Goal: Information Seeking & Learning: Learn about a topic

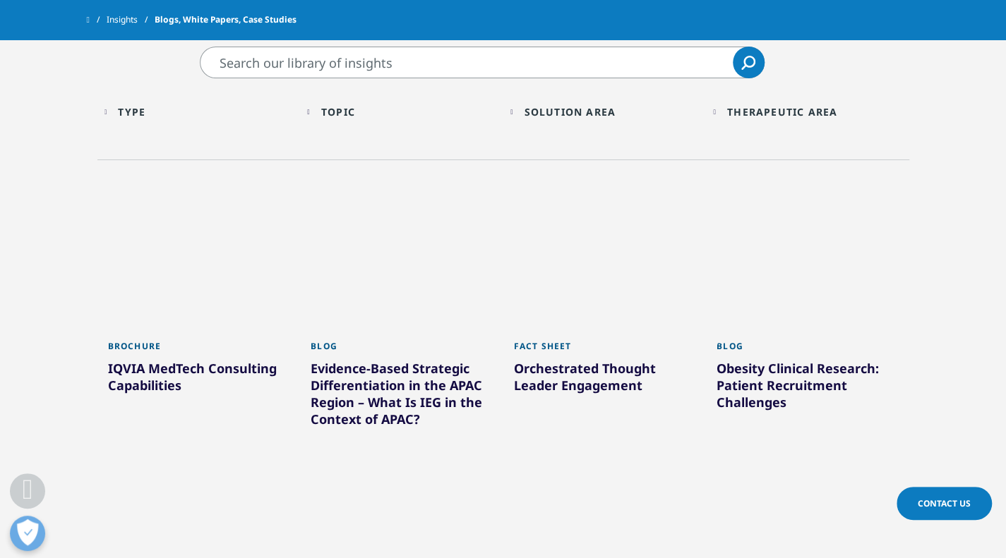
scroll to position [494, 0]
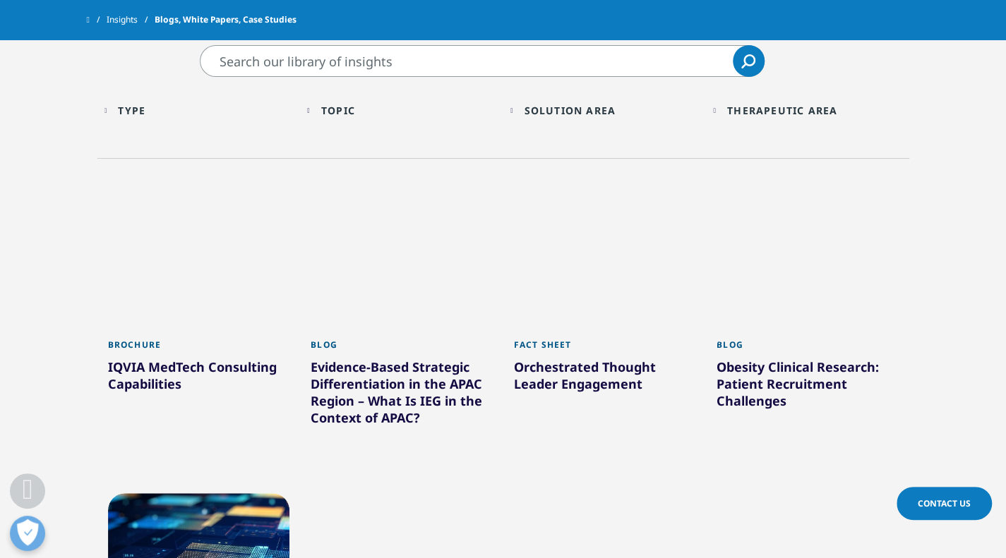
click at [312, 64] on input "Search" at bounding box center [482, 61] width 565 height 32
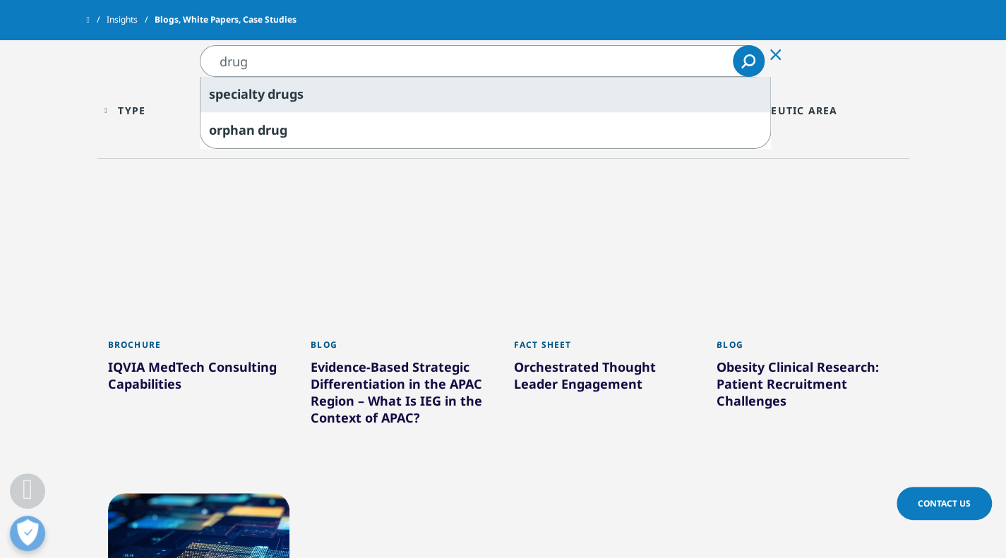
click at [296, 84] on div "specialty drug s" at bounding box center [485, 94] width 570 height 35
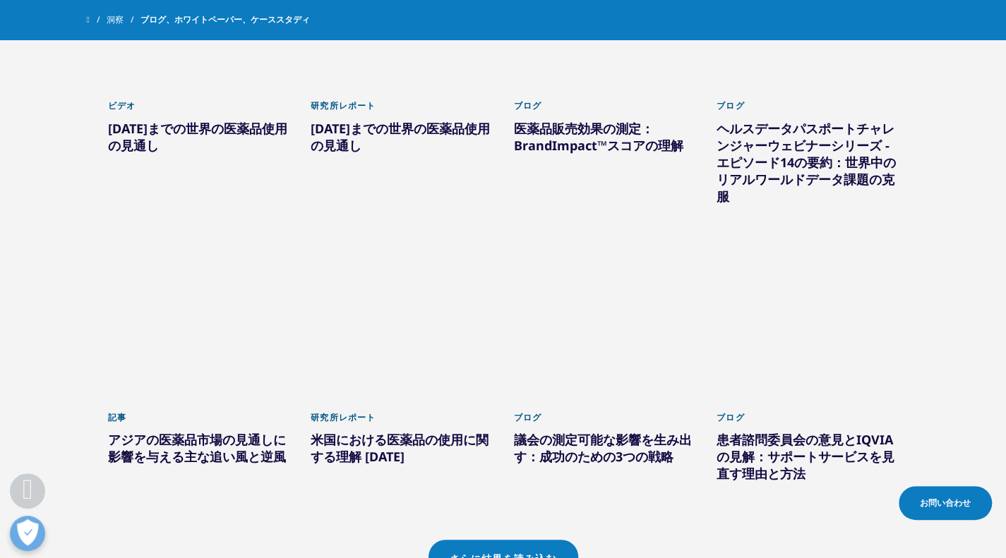
scroll to position [1129, 0]
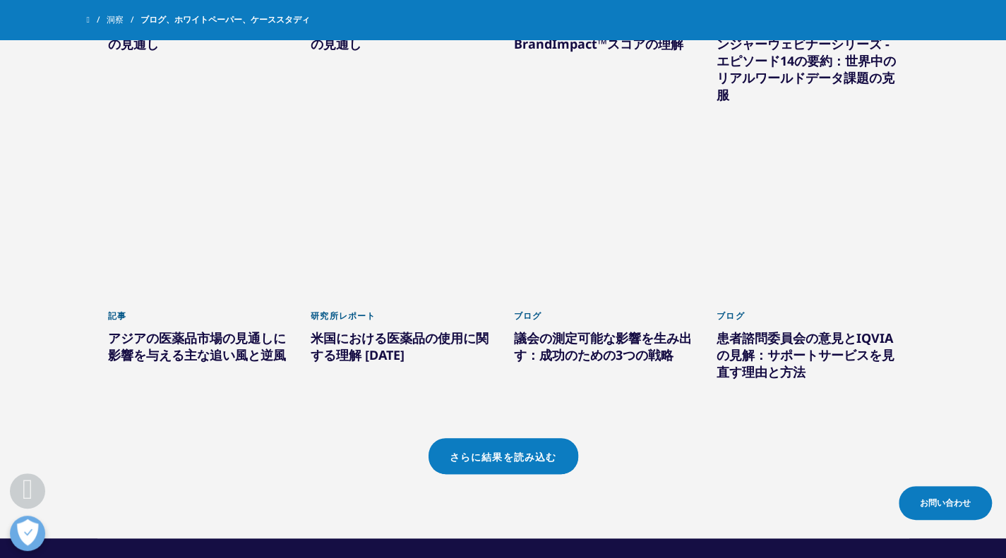
click at [493, 459] on font "さらに結果を読み込む" at bounding box center [503, 457] width 107 height 12
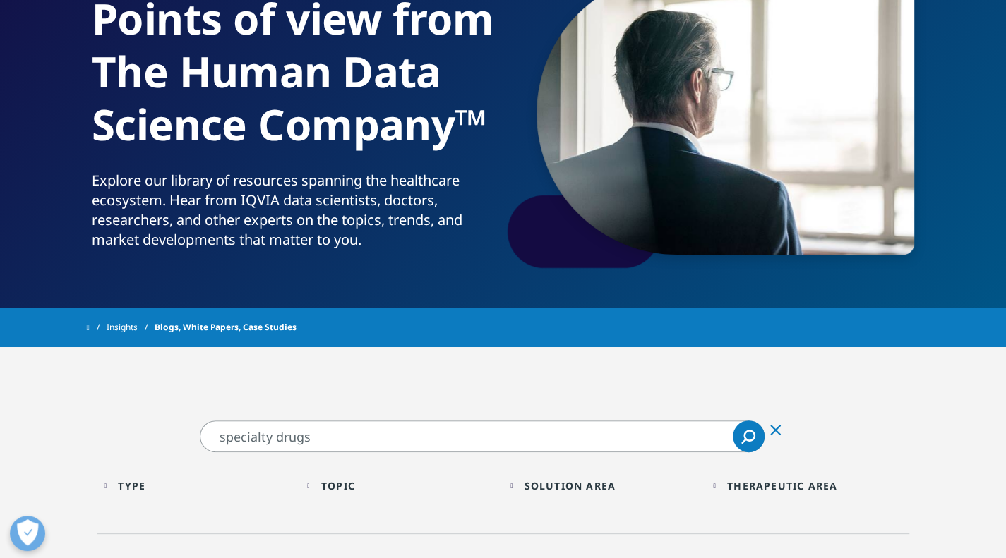
scroll to position [423, 0]
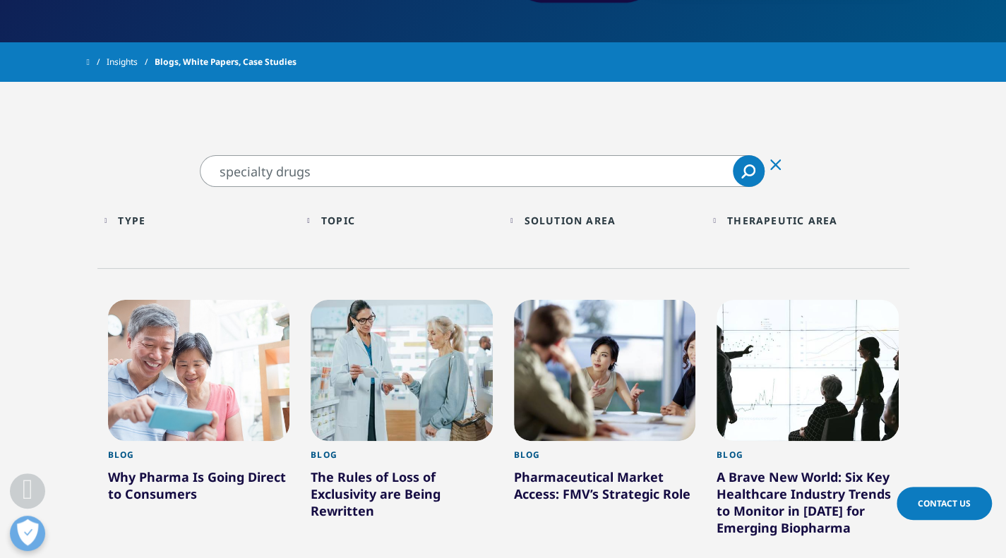
click at [322, 176] on input "specialty drugs" at bounding box center [482, 171] width 565 height 32
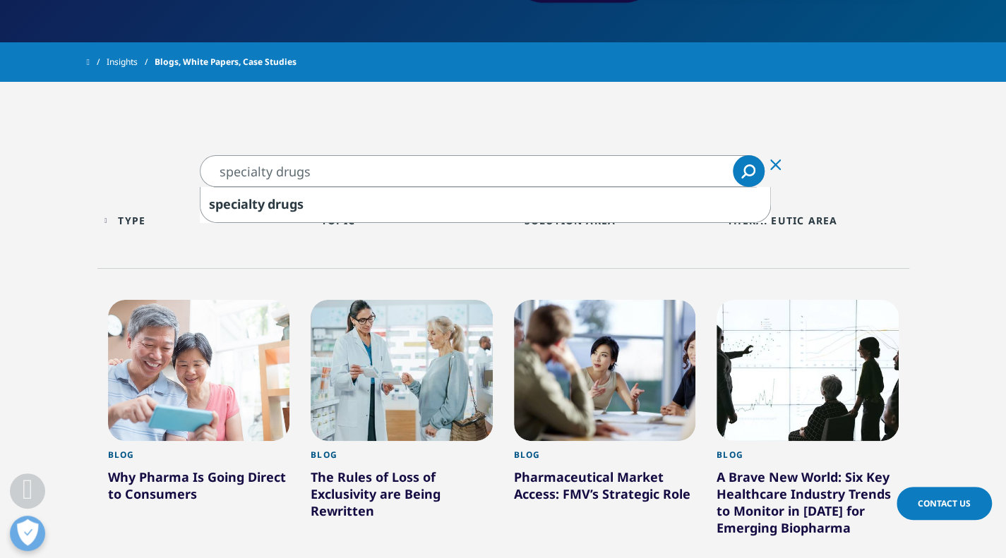
click at [283, 173] on input "specialty drugs" at bounding box center [482, 171] width 565 height 32
click at [278, 173] on input "specialty drugs" at bounding box center [482, 171] width 565 height 32
drag, startPoint x: 275, startPoint y: 173, endPoint x: 181, endPoint y: 180, distance: 94.1
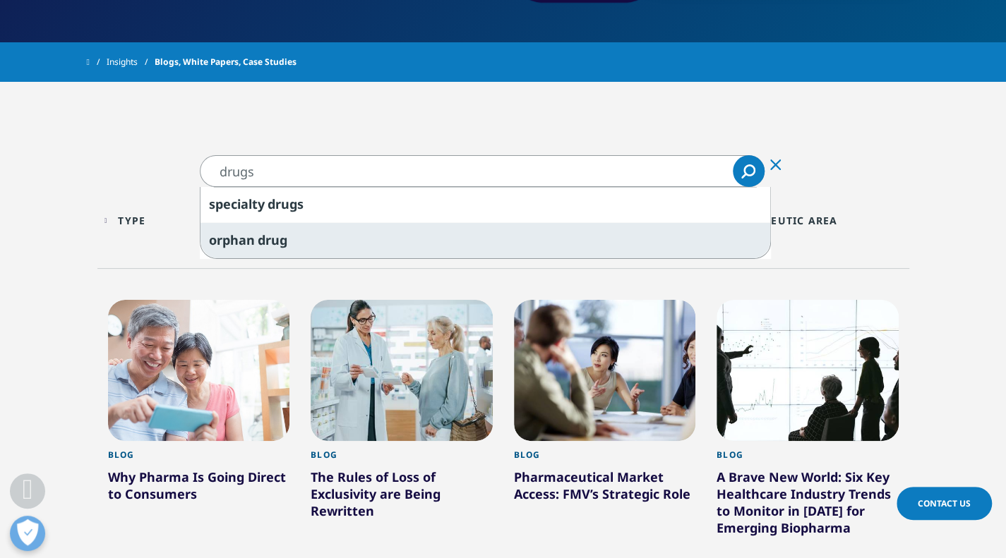
click at [217, 227] on div "orphan drug" at bounding box center [485, 240] width 570 height 36
type input "orphan drug"
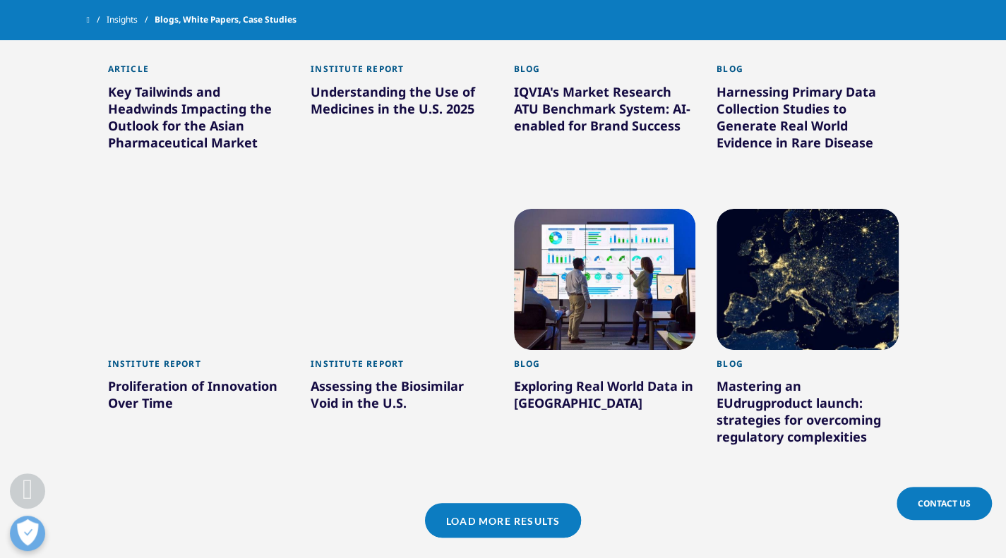
scroll to position [1129, 0]
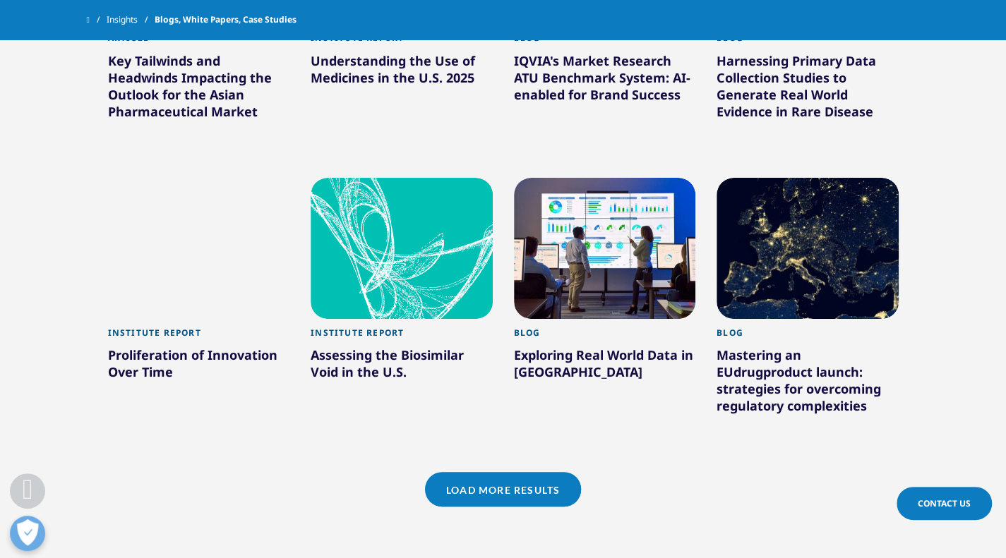
click at [474, 472] on link "Load More Results" at bounding box center [503, 489] width 156 height 35
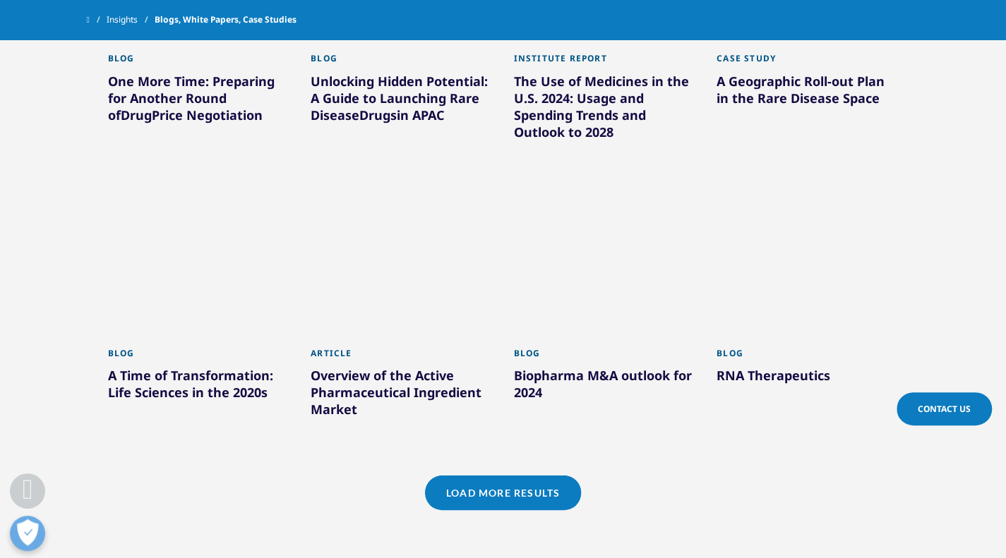
scroll to position [2117, 0]
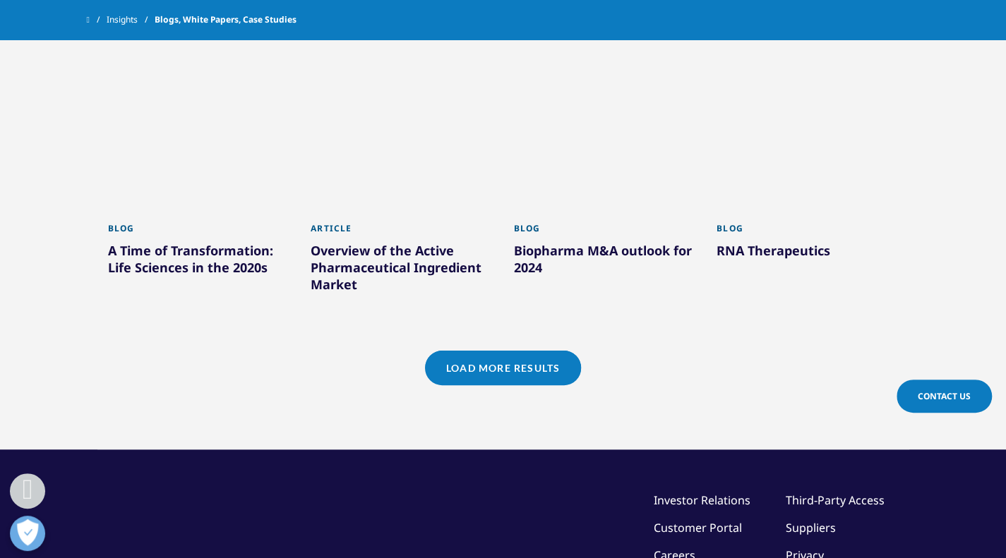
click at [534, 351] on link "Load More Results" at bounding box center [503, 368] width 156 height 35
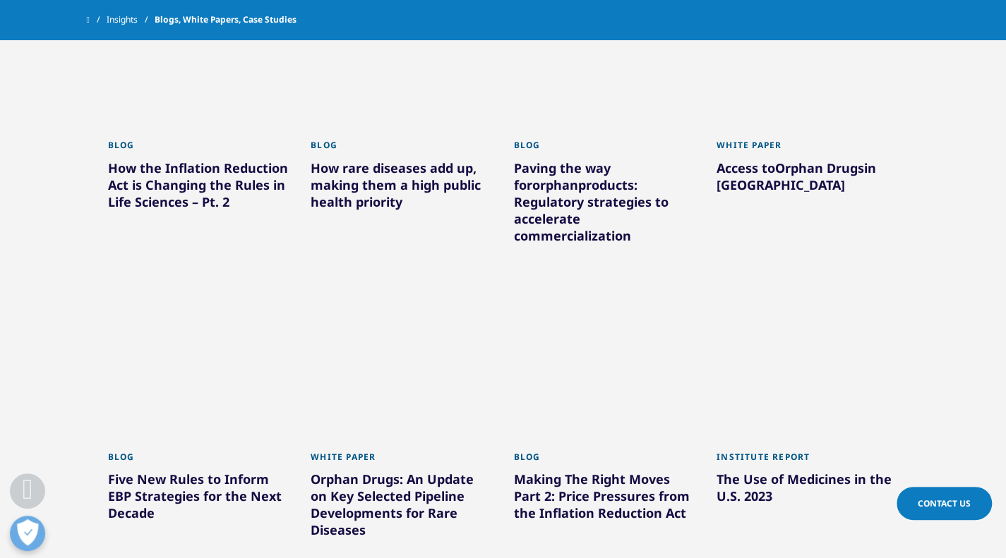
scroll to position [2753, 0]
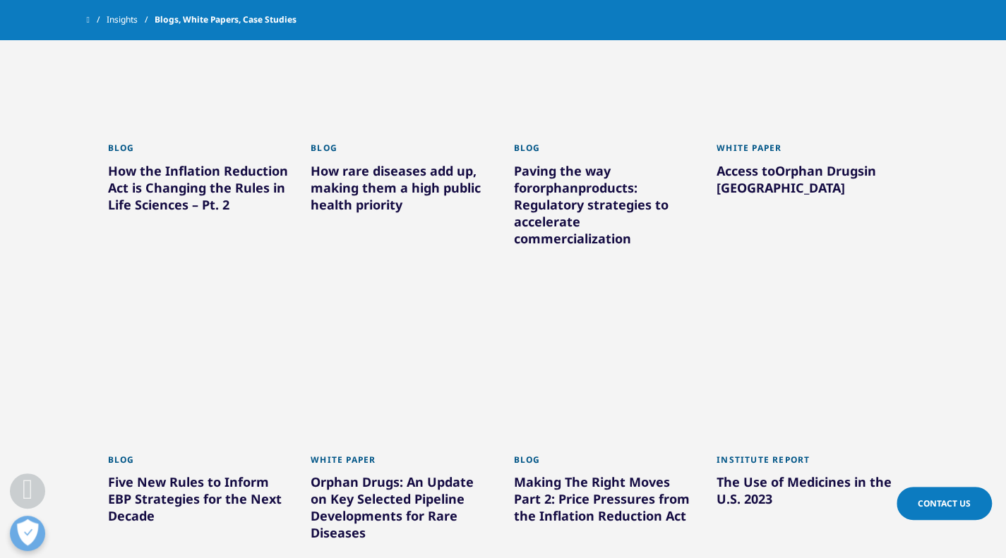
click at [386, 342] on div at bounding box center [402, 375] width 182 height 141
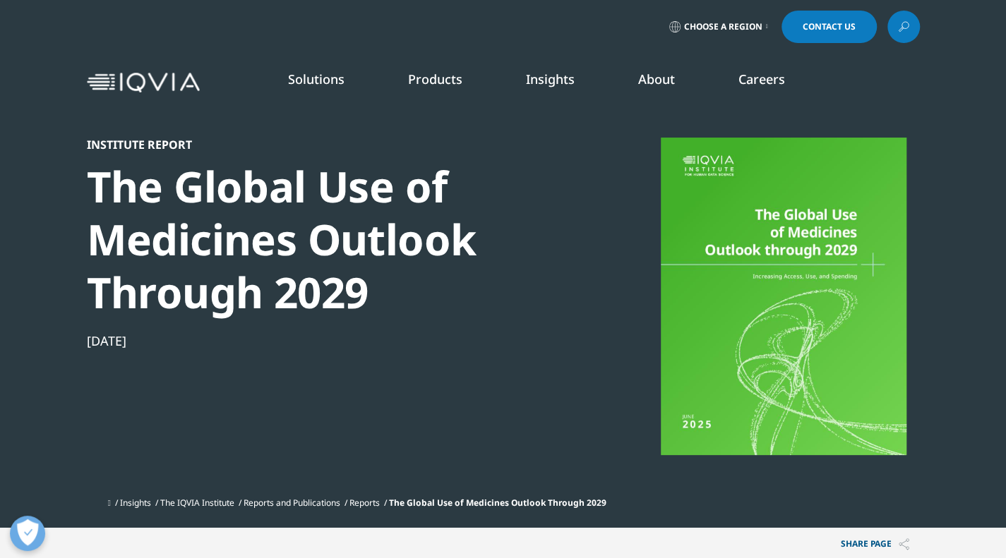
scroll to position [567, 833]
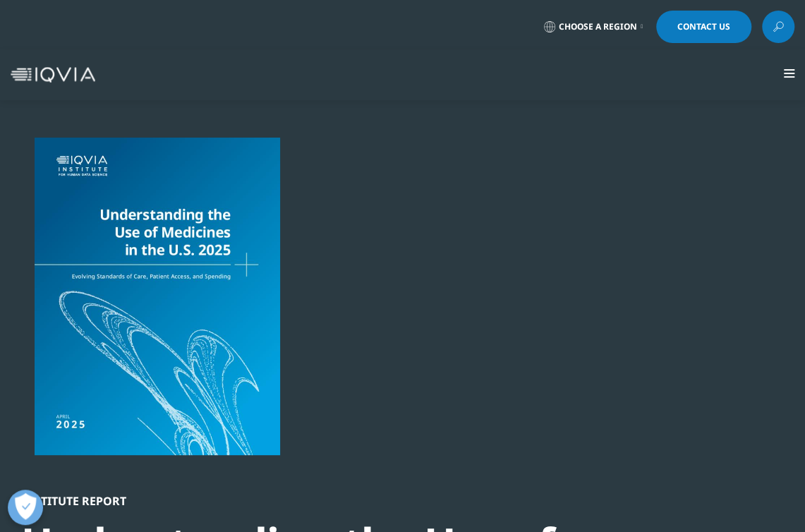
click at [0, 0] on img "Primary" at bounding box center [0, 0] width 0 height 0
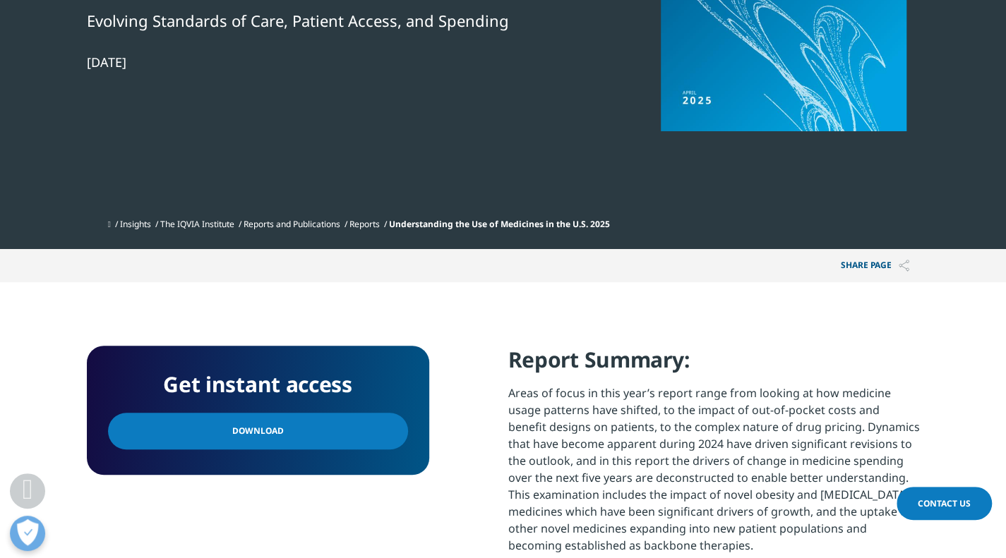
scroll to position [353, 0]
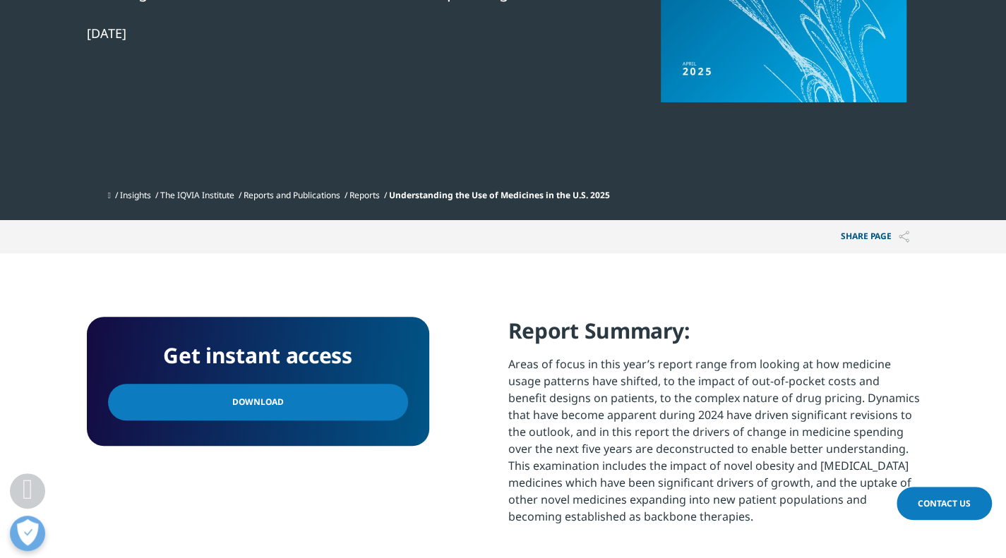
click at [263, 407] on span "Download" at bounding box center [258, 403] width 52 height 16
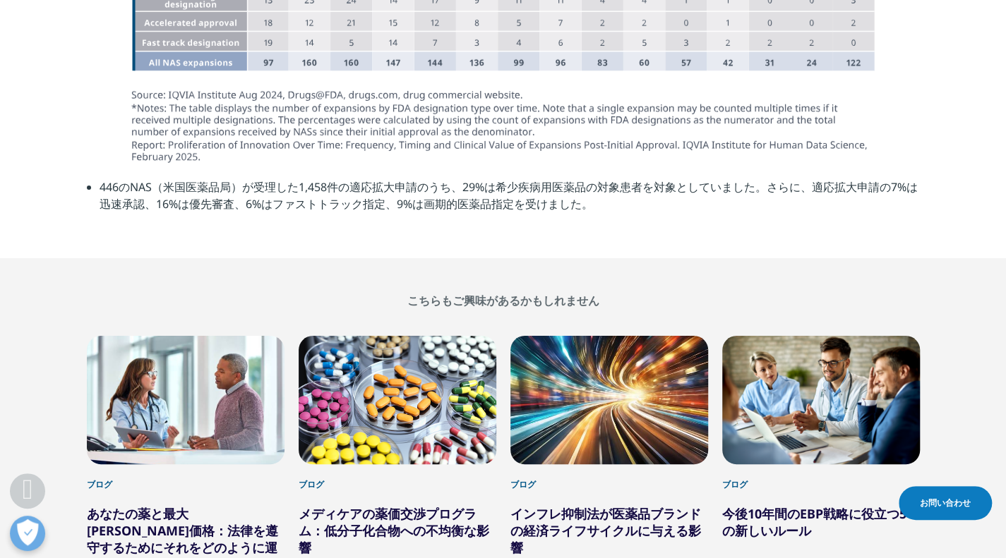
scroll to position [2894, 0]
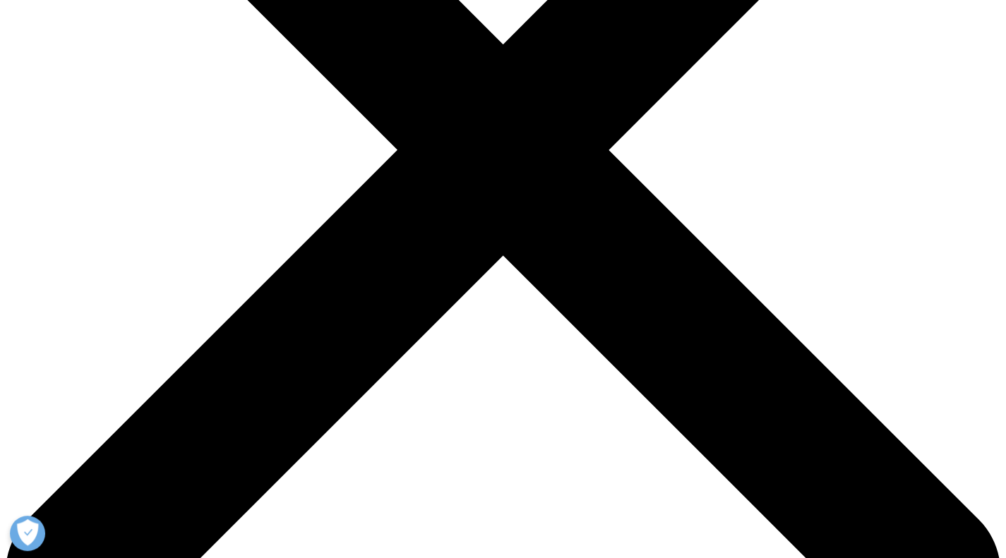
scroll to position [494, 0]
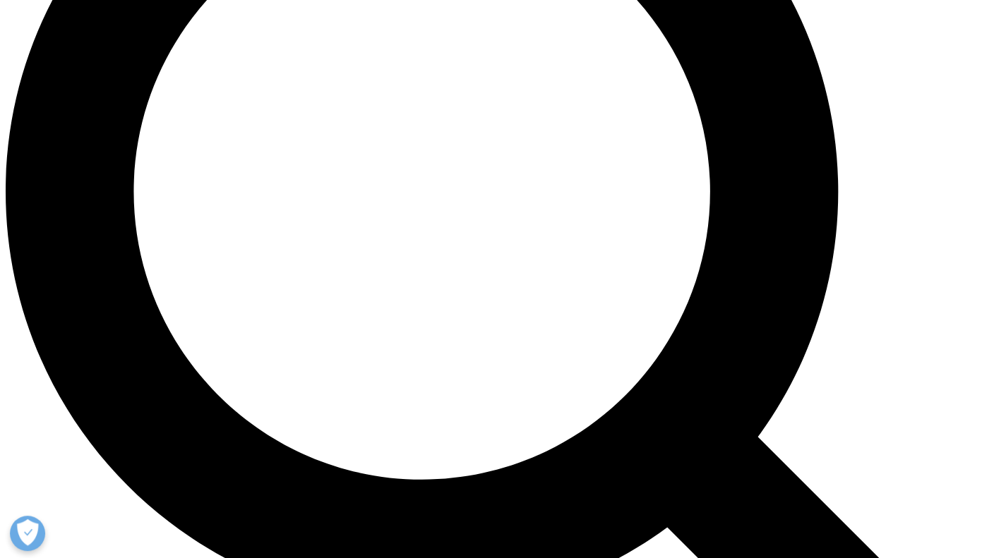
scroll to position [1412, 0]
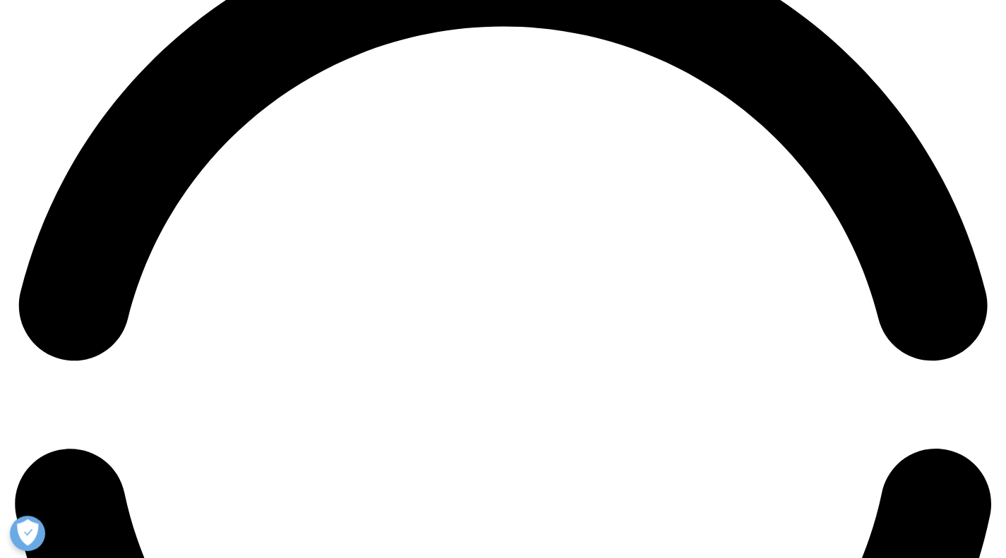
scroll to position [2117, 0]
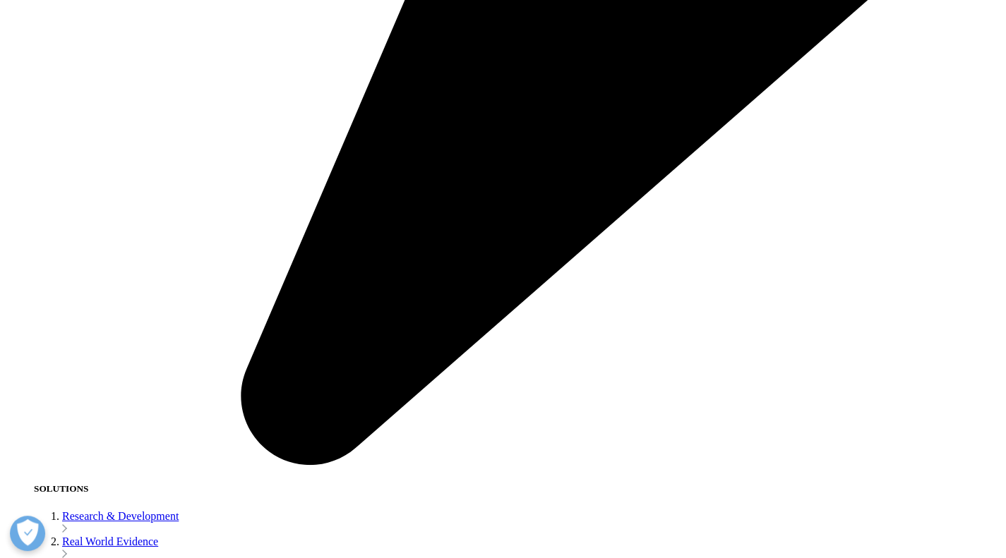
scroll to position [2823, 0]
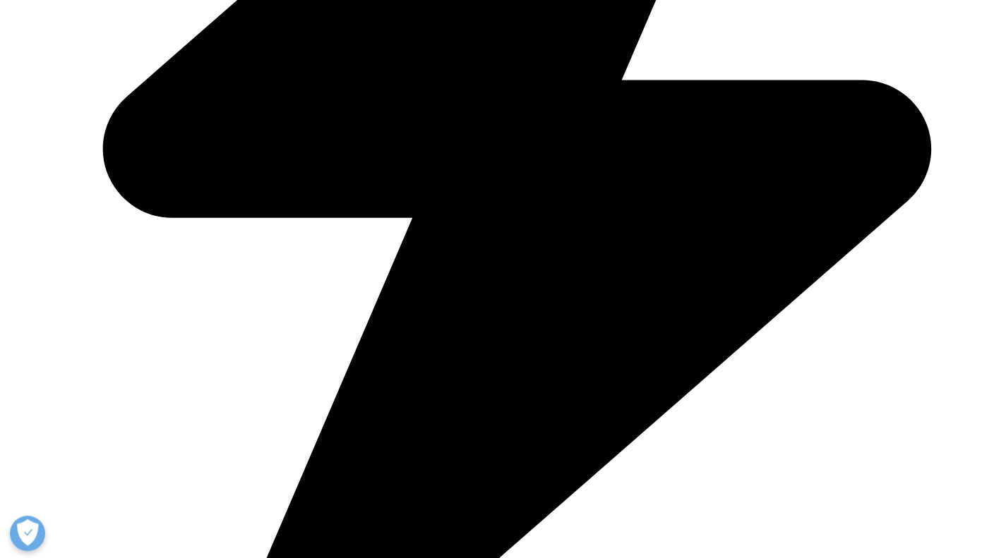
scroll to position [2259, 0]
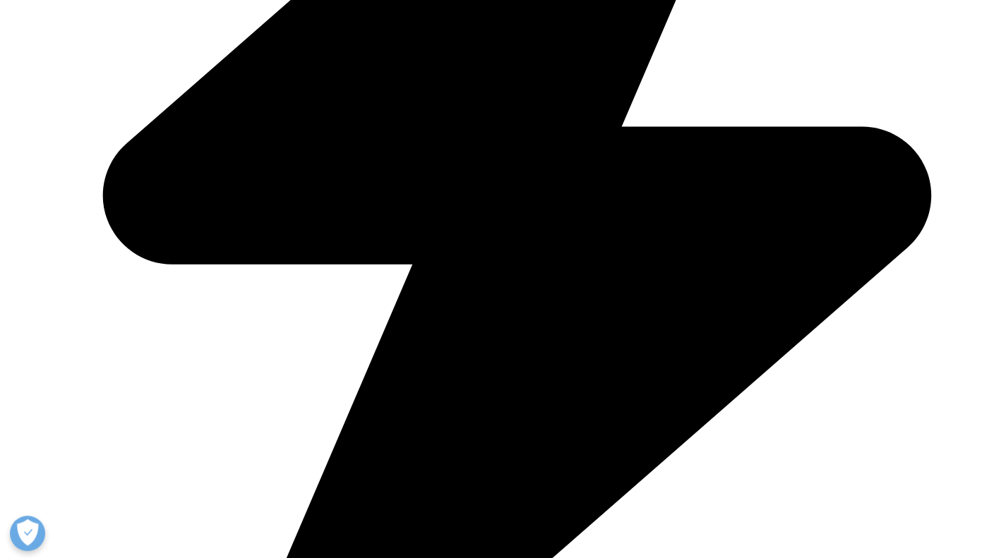
type input "specialty drugs"
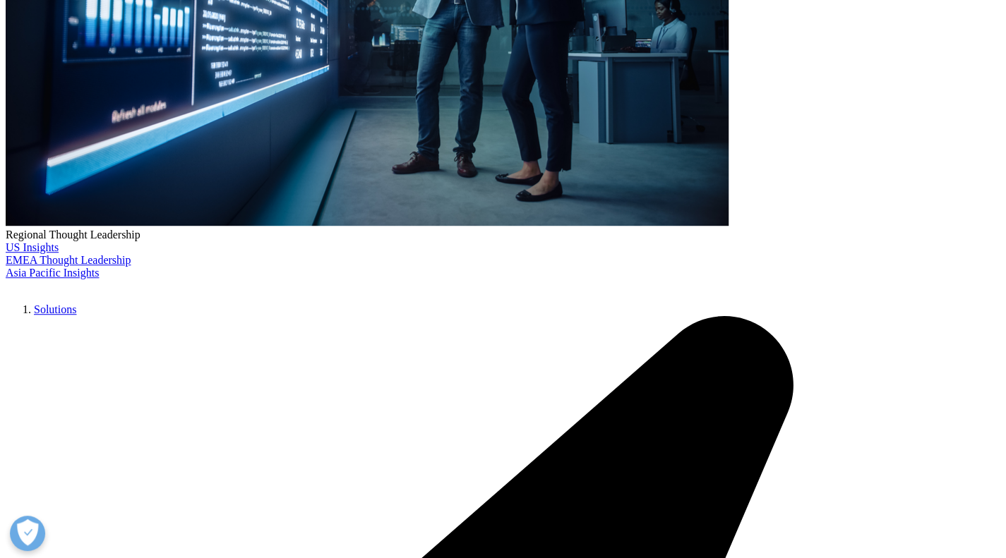
drag, startPoint x: 335, startPoint y: 177, endPoint x: 236, endPoint y: 167, distance: 99.3
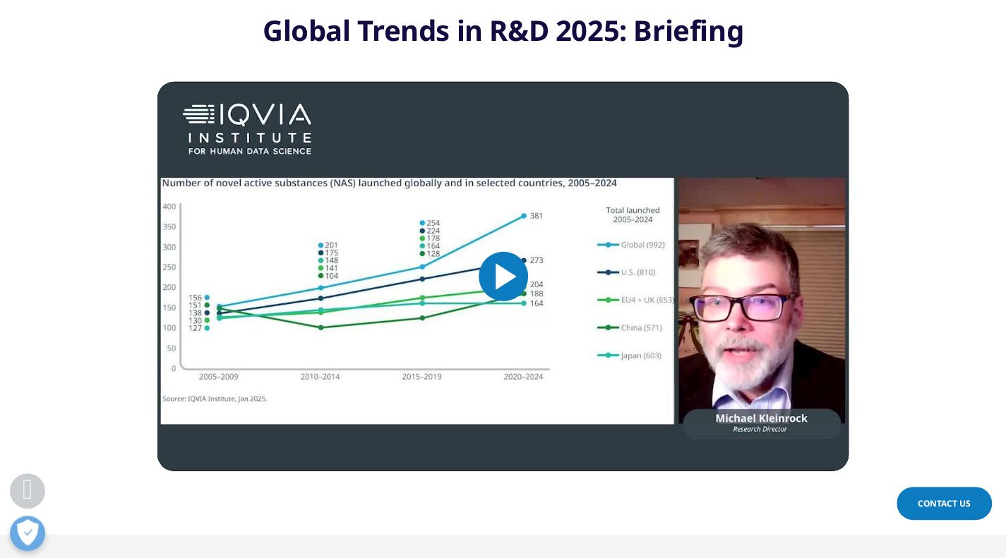
scroll to position [2259, 0]
